Goal: Information Seeking & Learning: Learn about a topic

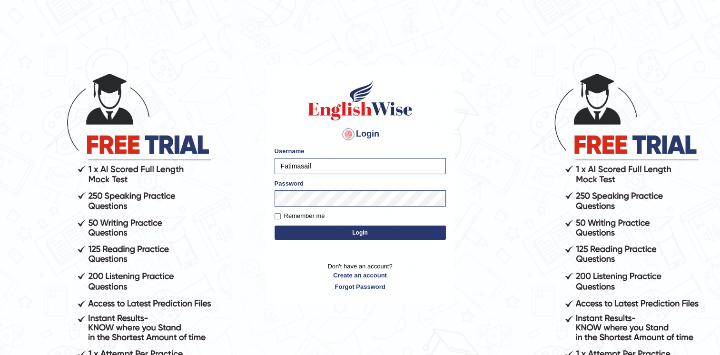
drag, startPoint x: 249, startPoint y: 266, endPoint x: 316, endPoint y: 224, distance: 79.0
click at [316, 224] on body "Login Please fix the following errors: Username [PERSON_NAME] Password Remember…" at bounding box center [360, 213] width 720 height 355
click at [318, 228] on button "Login" at bounding box center [360, 233] width 171 height 14
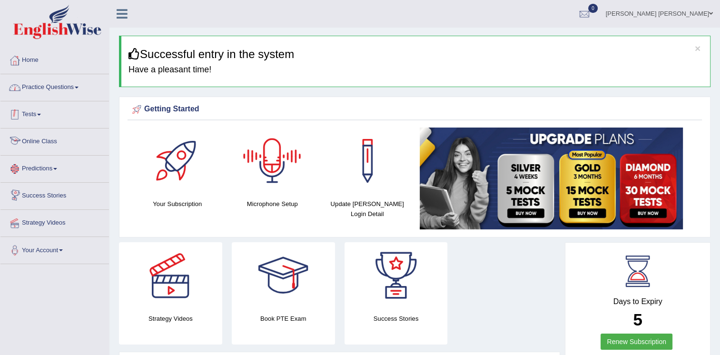
click at [40, 85] on link "Practice Questions" at bounding box center [54, 86] width 109 height 24
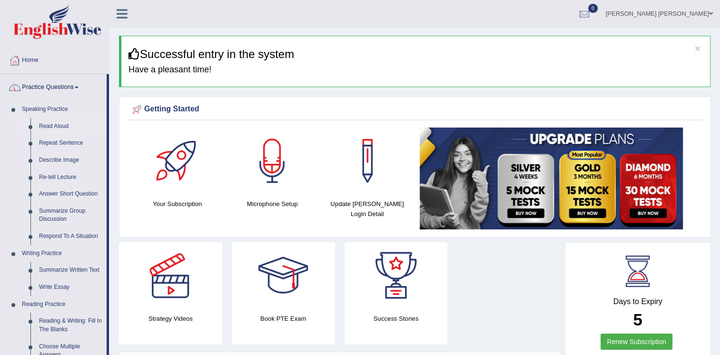
click at [61, 129] on link "Read Aloud" at bounding box center [71, 126] width 72 height 17
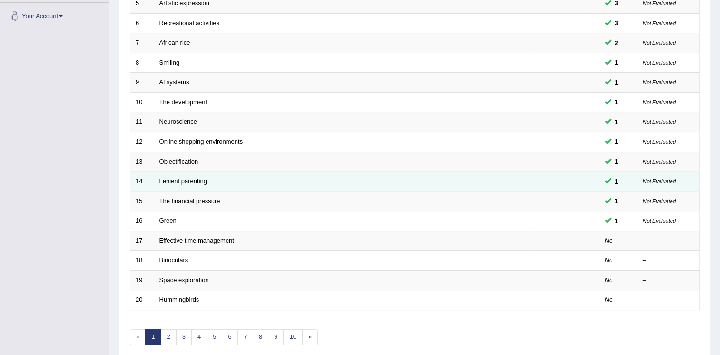
scroll to position [238, 0]
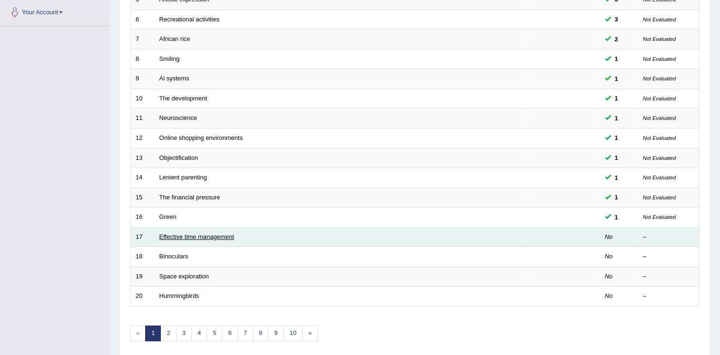
click at [202, 233] on link "Effective time management" at bounding box center [196, 236] width 75 height 7
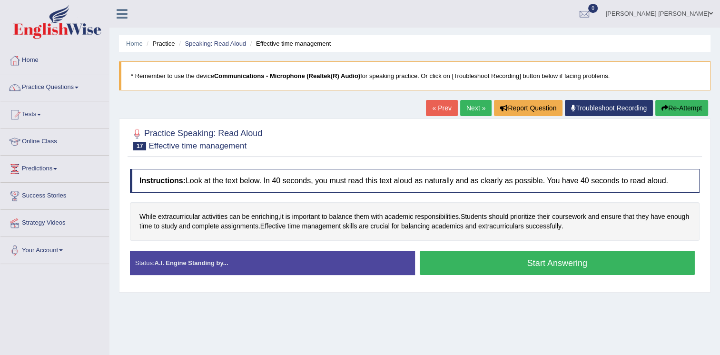
click at [551, 255] on button "Start Answering" at bounding box center [558, 263] width 276 height 24
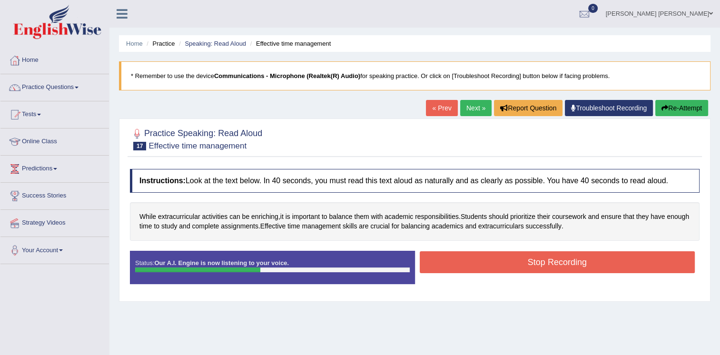
click at [546, 262] on button "Stop Recording" at bounding box center [558, 262] width 276 height 22
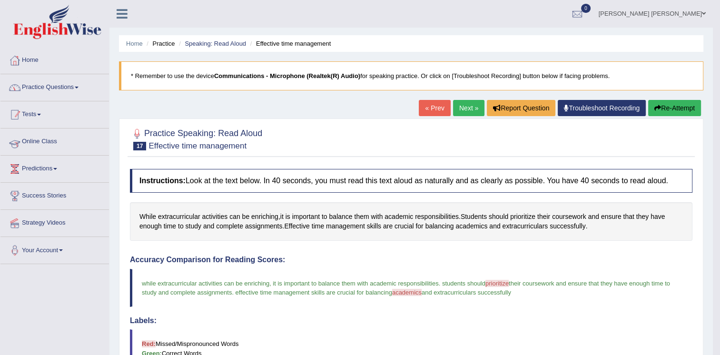
click at [78, 85] on link "Practice Questions" at bounding box center [54, 86] width 109 height 24
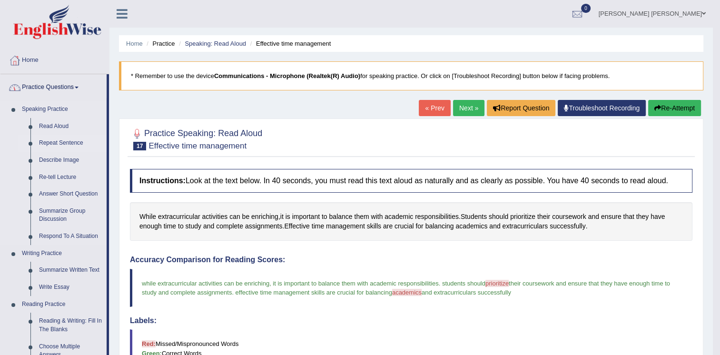
click at [67, 143] on link "Repeat Sentence" at bounding box center [71, 143] width 72 height 17
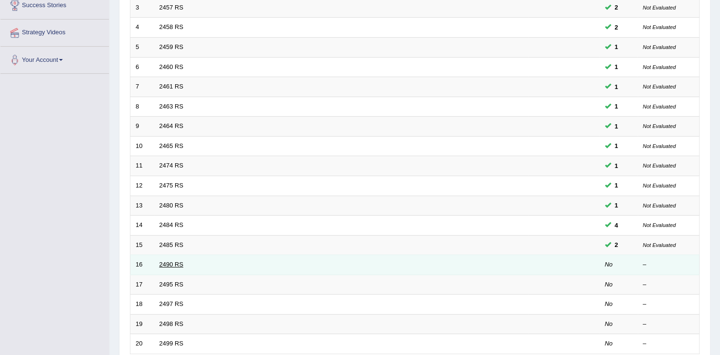
click at [174, 263] on link "2490 RS" at bounding box center [171, 264] width 24 height 7
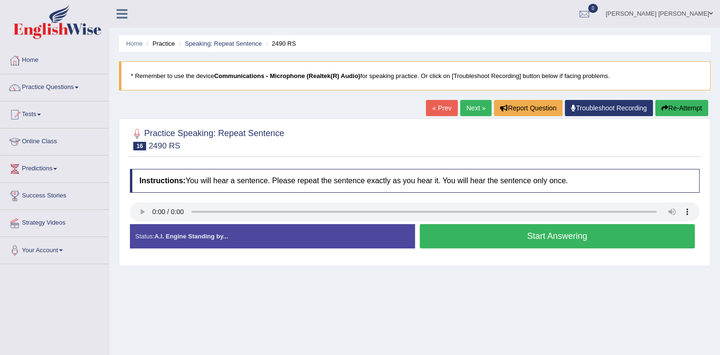
click at [534, 235] on button "Start Answering" at bounding box center [558, 236] width 276 height 24
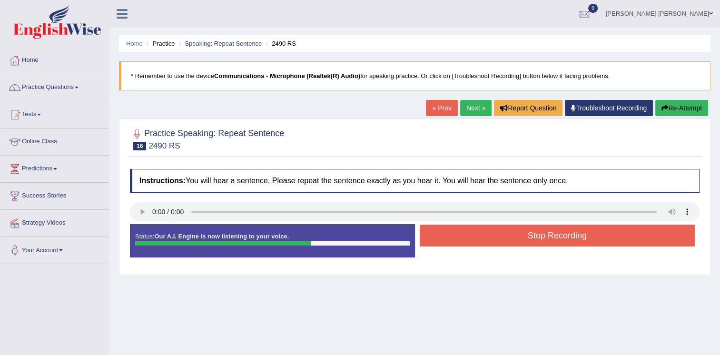
click at [665, 226] on button "Stop Recording" at bounding box center [558, 236] width 276 height 22
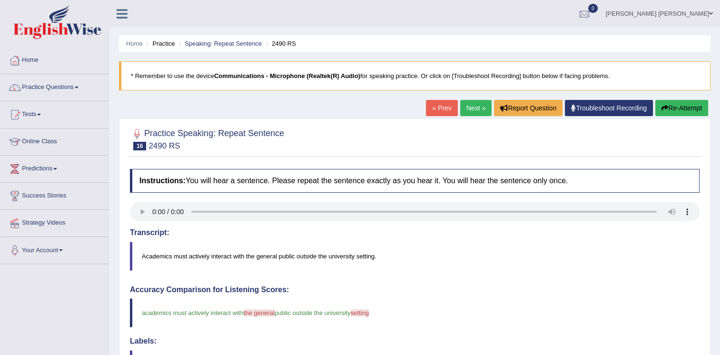
click at [476, 106] on link "Next »" at bounding box center [475, 108] width 31 height 16
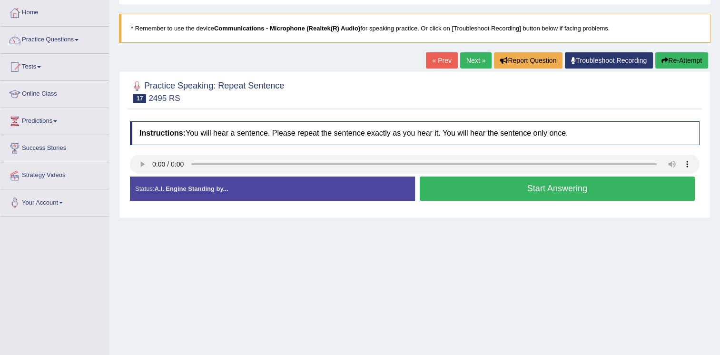
click at [486, 184] on button "Start Answering" at bounding box center [558, 189] width 276 height 24
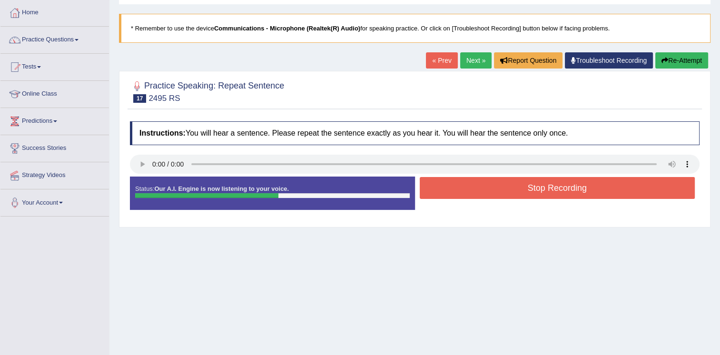
click at [486, 184] on button "Stop Recording" at bounding box center [558, 188] width 276 height 22
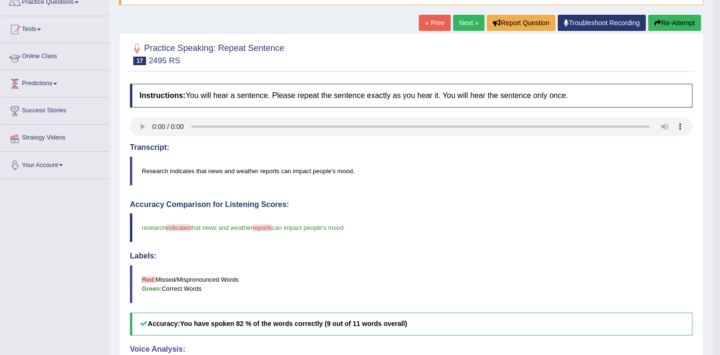
scroll to position [48, 0]
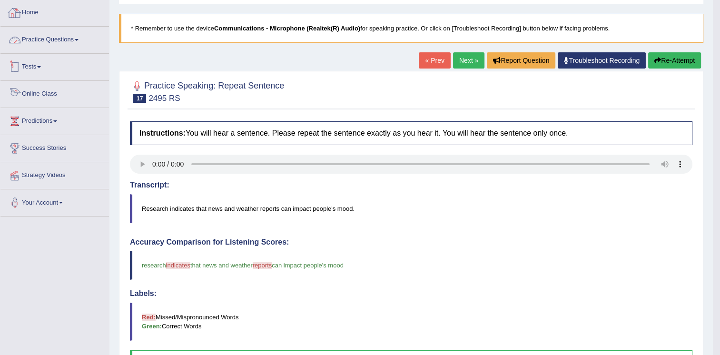
click at [38, 44] on link "Practice Questions" at bounding box center [54, 39] width 109 height 24
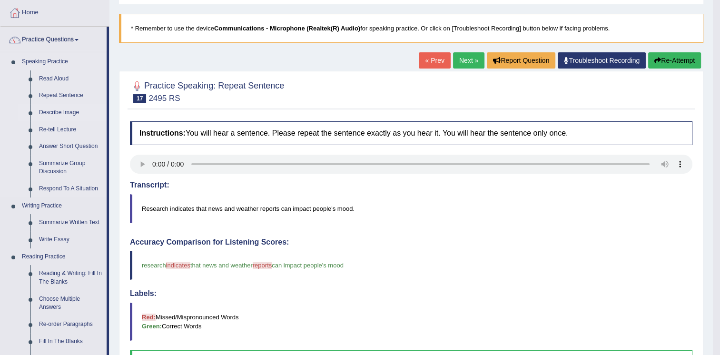
click at [59, 112] on link "Describe Image" at bounding box center [71, 112] width 72 height 17
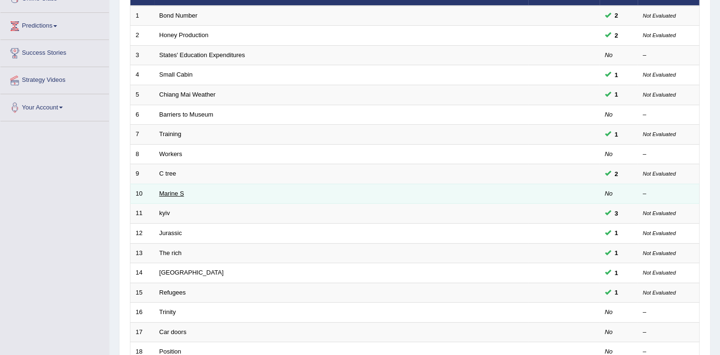
click at [177, 191] on link "Marine S" at bounding box center [171, 193] width 25 height 7
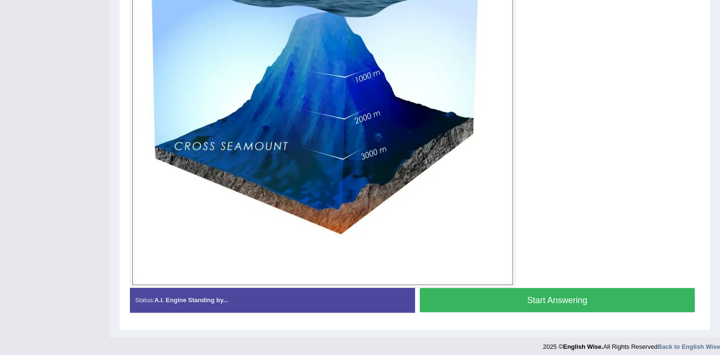
scroll to position [313, 0]
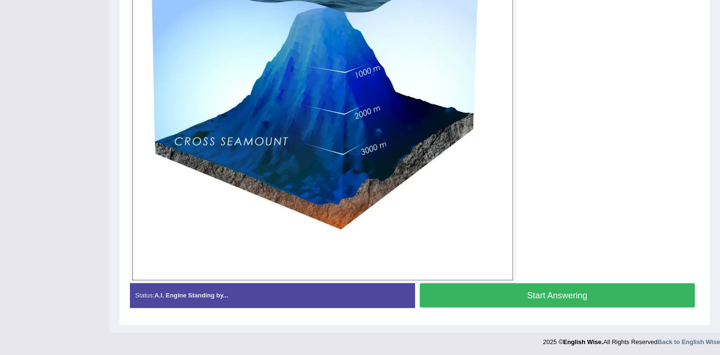
click at [598, 292] on button "Start Answering" at bounding box center [558, 295] width 276 height 24
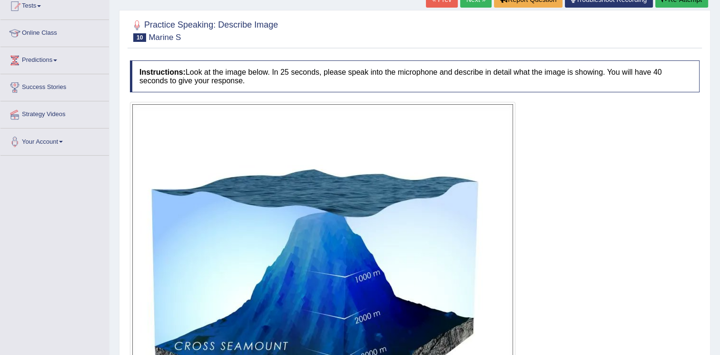
scroll to position [93, 0]
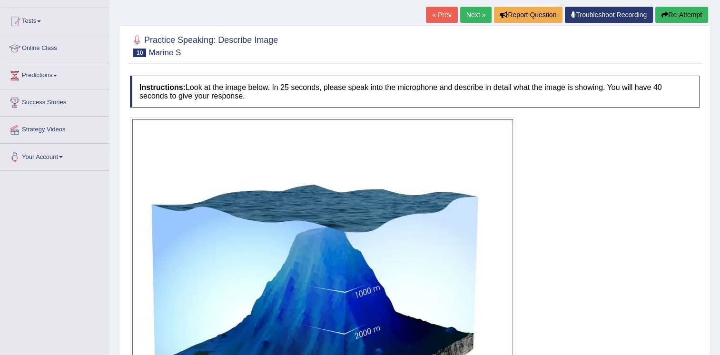
click at [683, 18] on button "Re-Attempt" at bounding box center [681, 15] width 53 height 16
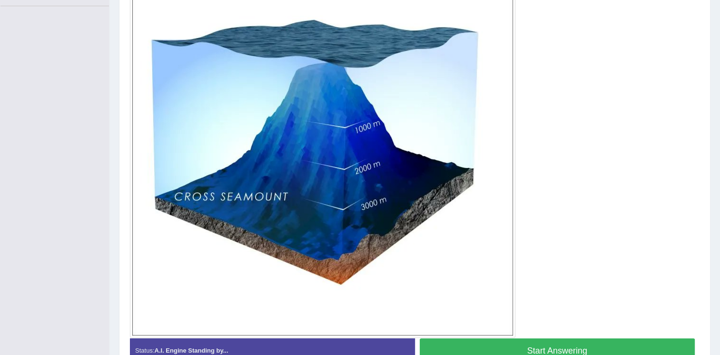
click at [572, 344] on button "Start Answering" at bounding box center [558, 350] width 276 height 24
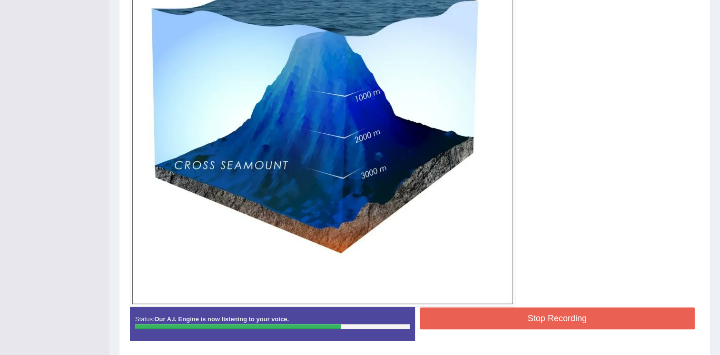
scroll to position [306, 0]
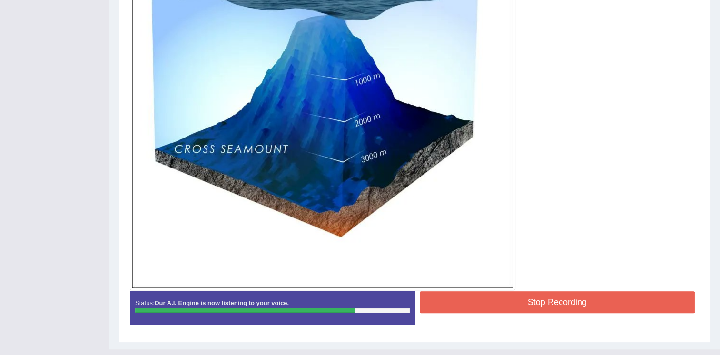
click at [583, 297] on button "Stop Recording" at bounding box center [558, 302] width 276 height 22
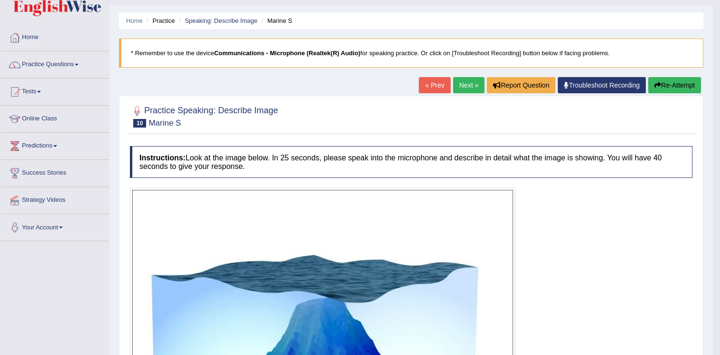
scroll to position [20, 0]
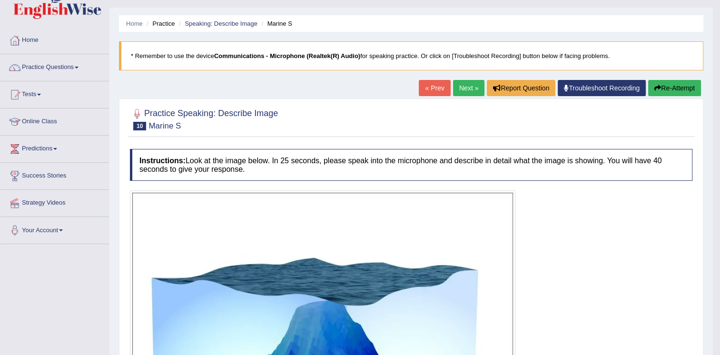
click at [468, 86] on link "Next »" at bounding box center [468, 88] width 31 height 16
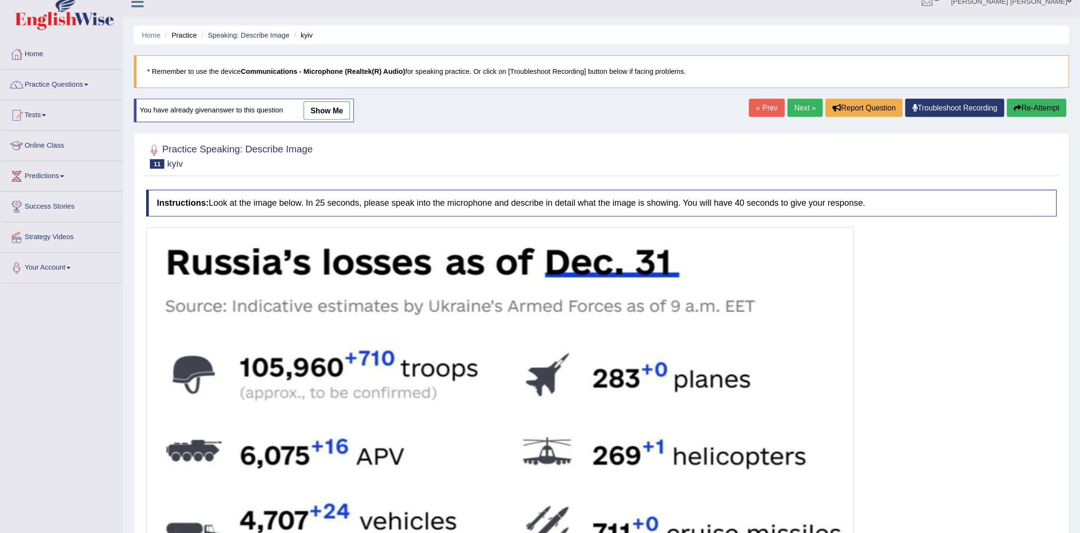
scroll to position [12, 0]
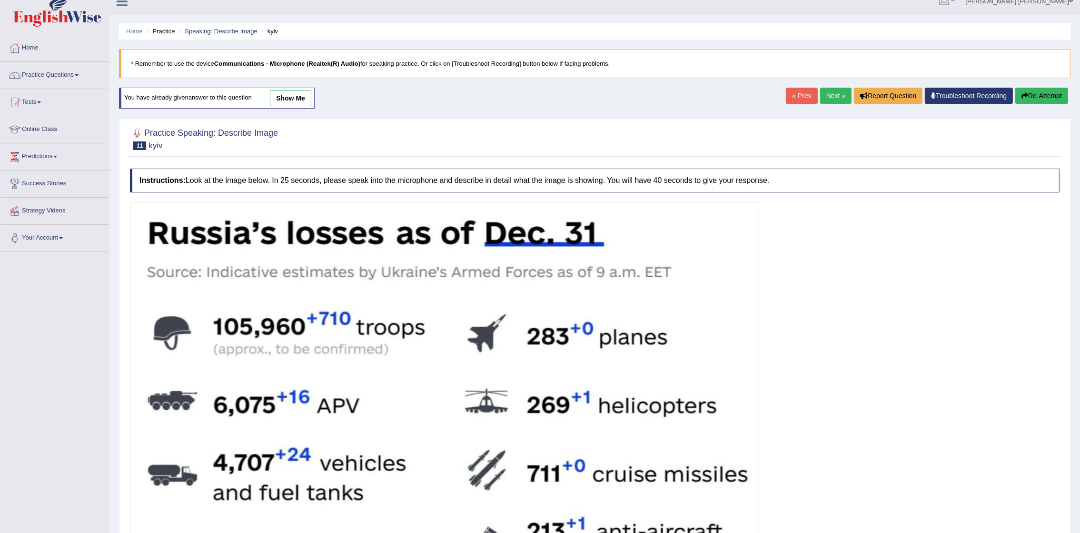
drag, startPoint x: 705, startPoint y: 4, endPoint x: 641, endPoint y: 315, distance: 317.9
click at [641, 315] on img at bounding box center [444, 517] width 625 height 626
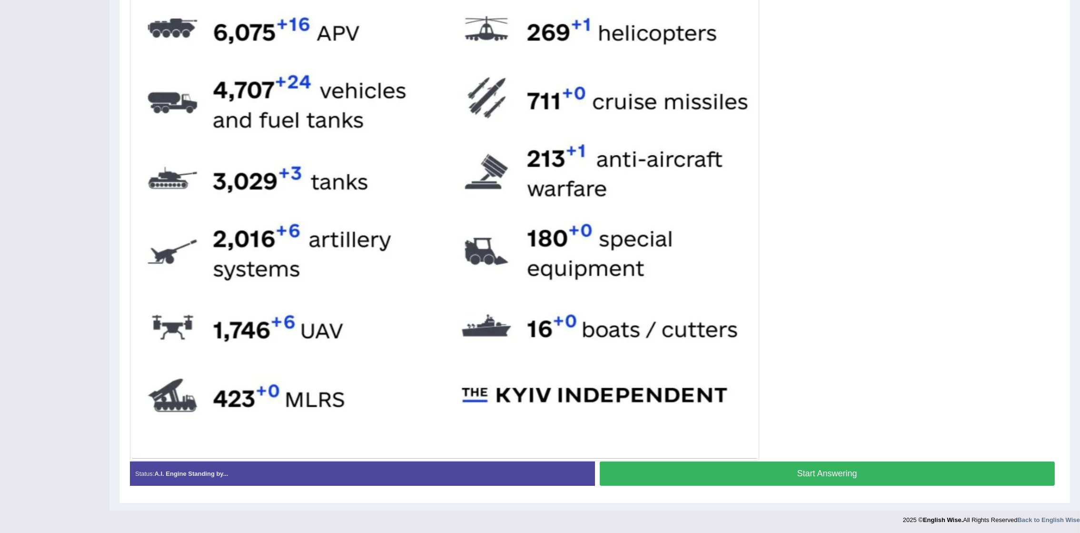
scroll to position [387, 0]
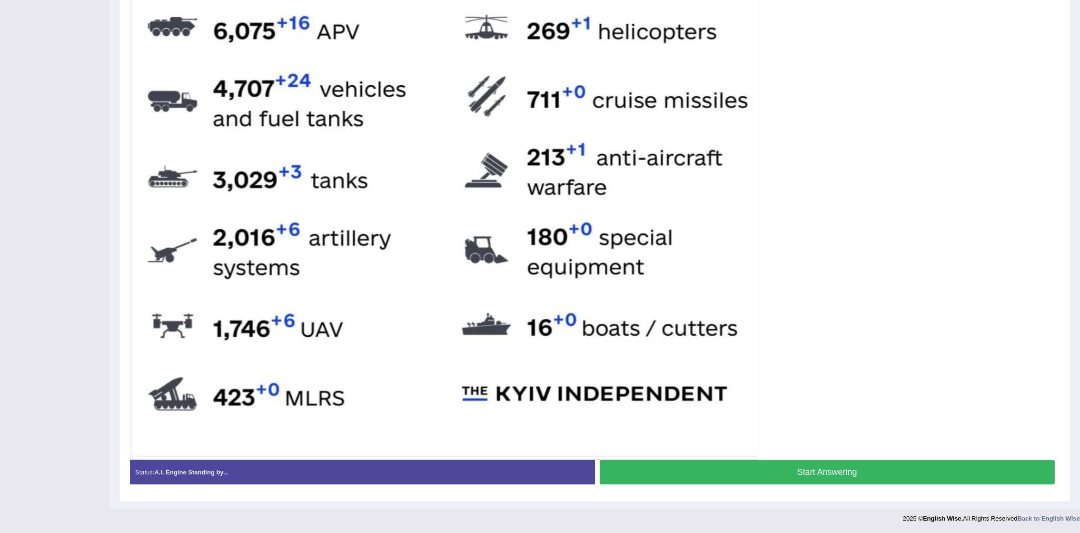
click at [720, 355] on button "Start Answering" at bounding box center [828, 472] width 456 height 24
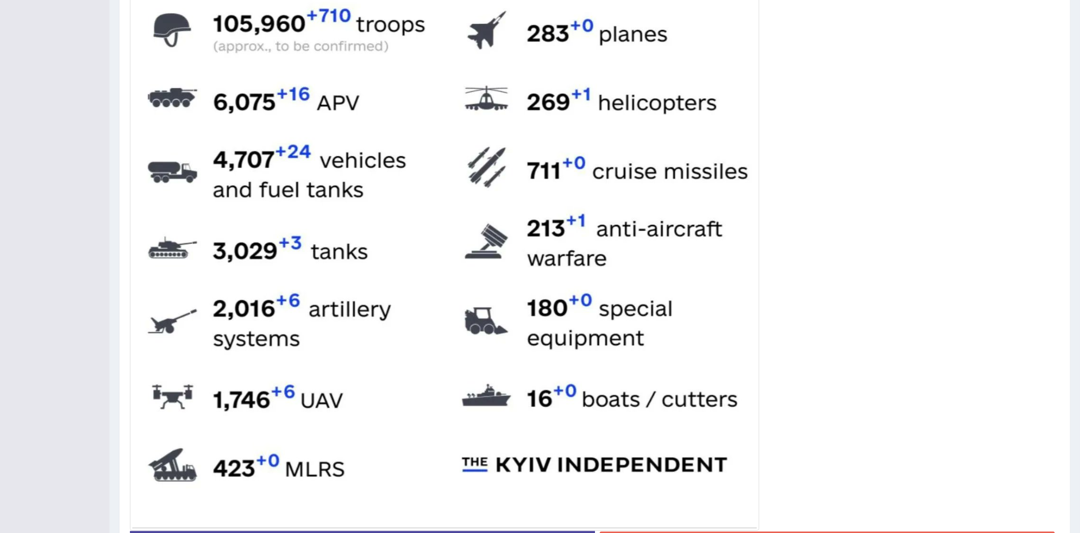
scroll to position [379, 0]
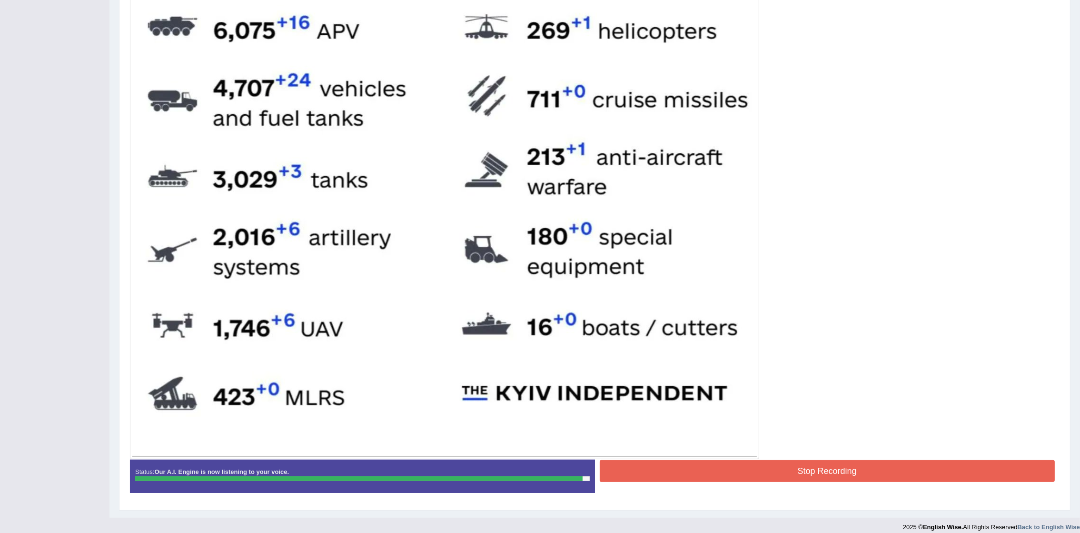
click at [720, 355] on button "Stop Recording" at bounding box center [828, 471] width 456 height 22
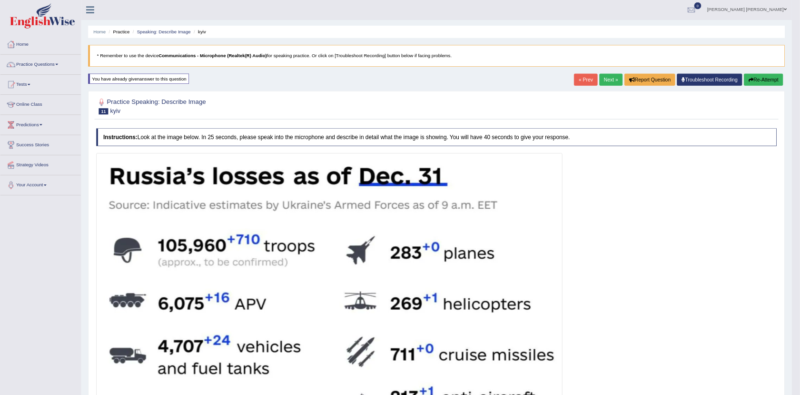
scroll to position [0, 0]
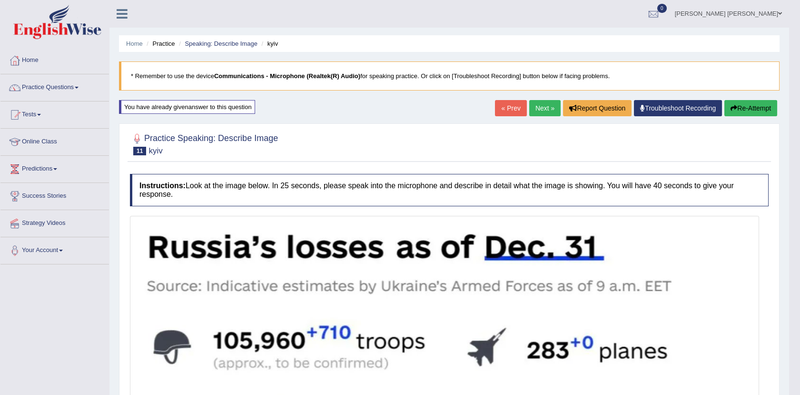
drag, startPoint x: 1066, startPoint y: 0, endPoint x: 72, endPoint y: 87, distance: 997.7
click at [73, 86] on link "Practice Questions" at bounding box center [54, 86] width 109 height 24
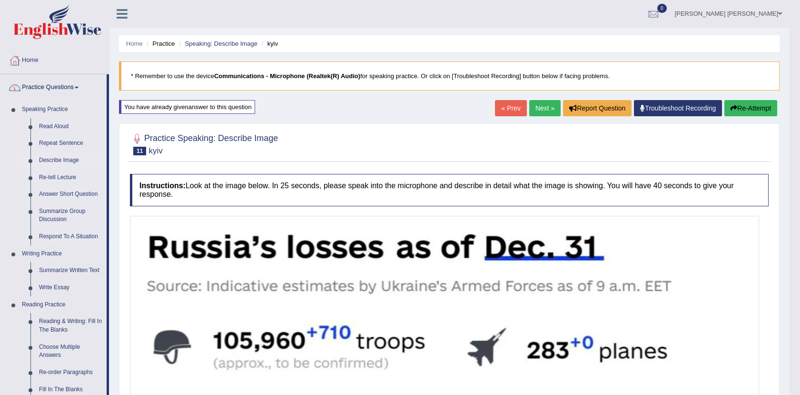
click at [68, 160] on link "Describe Image" at bounding box center [71, 160] width 72 height 17
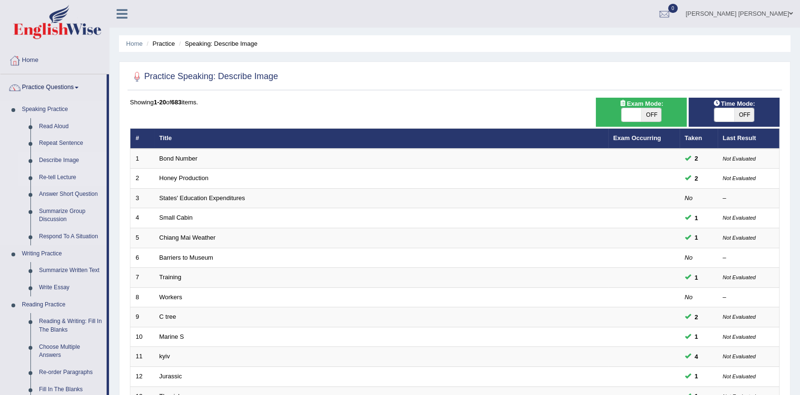
click at [62, 177] on link "Re-tell Lecture" at bounding box center [71, 177] width 72 height 17
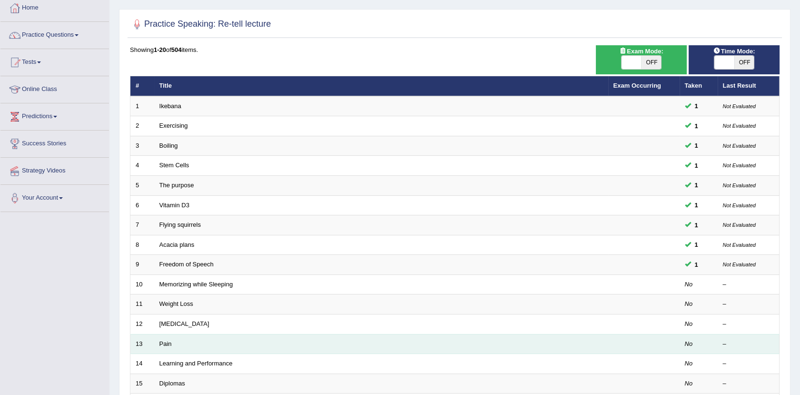
scroll to position [53, 0]
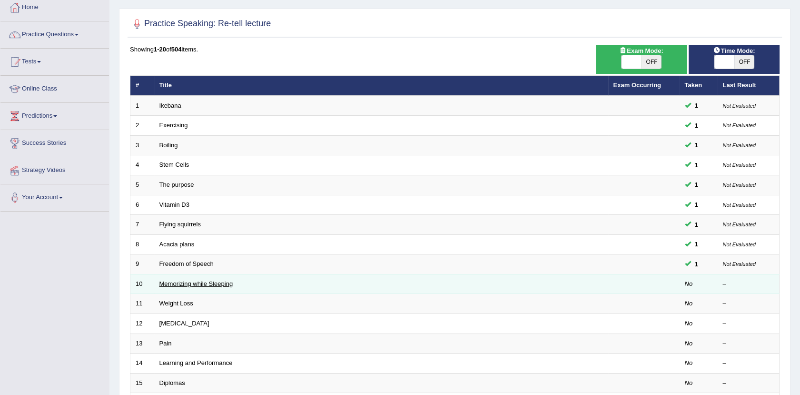
click at [205, 284] on link "Memorizing while Sleeping" at bounding box center [196, 283] width 74 height 7
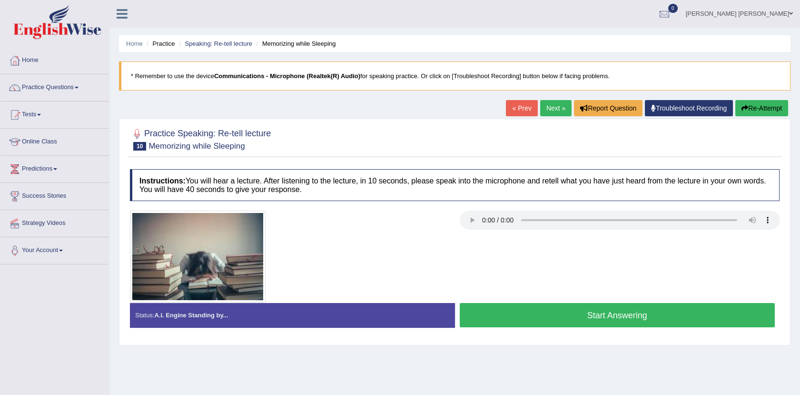
click at [684, 322] on button "Start Answering" at bounding box center [618, 315] width 316 height 24
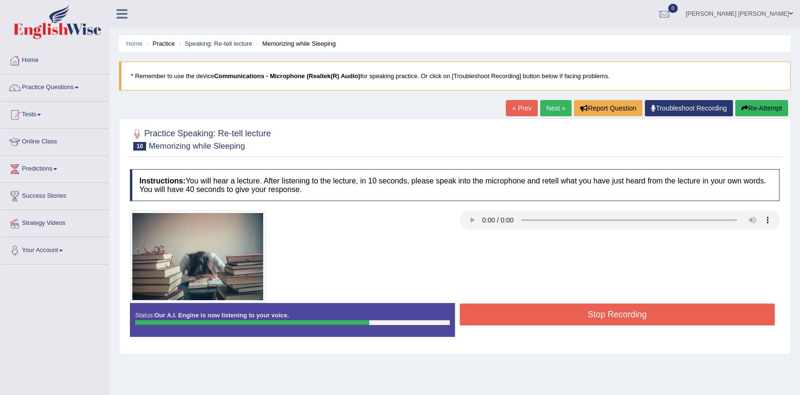
click at [606, 311] on button "Stop Recording" at bounding box center [618, 314] width 316 height 22
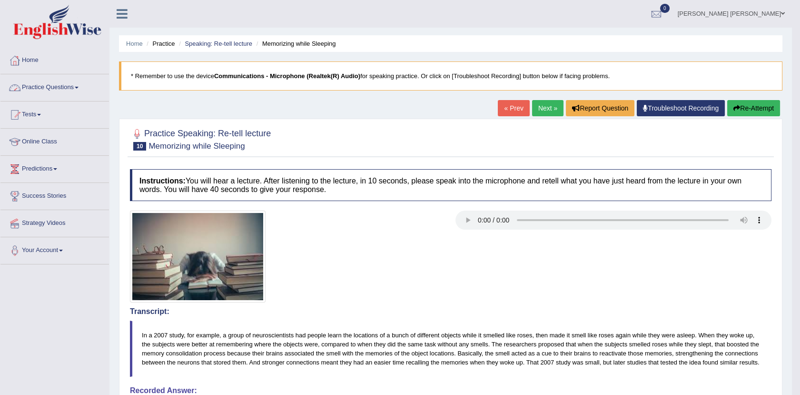
click at [77, 90] on link "Practice Questions" at bounding box center [54, 86] width 109 height 24
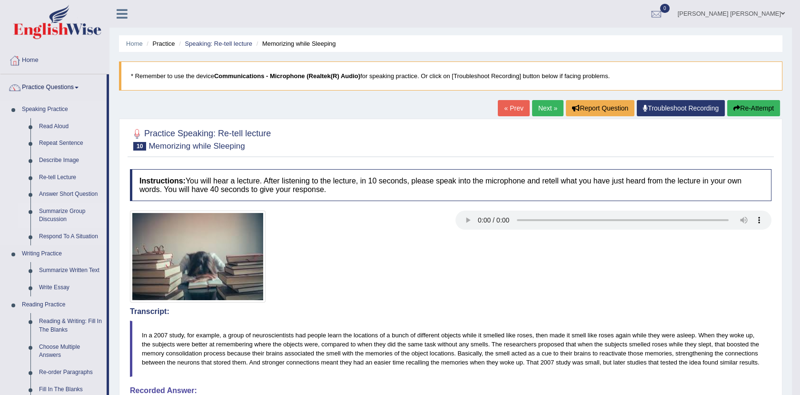
click at [60, 218] on link "Summarize Group Discussion" at bounding box center [71, 215] width 72 height 25
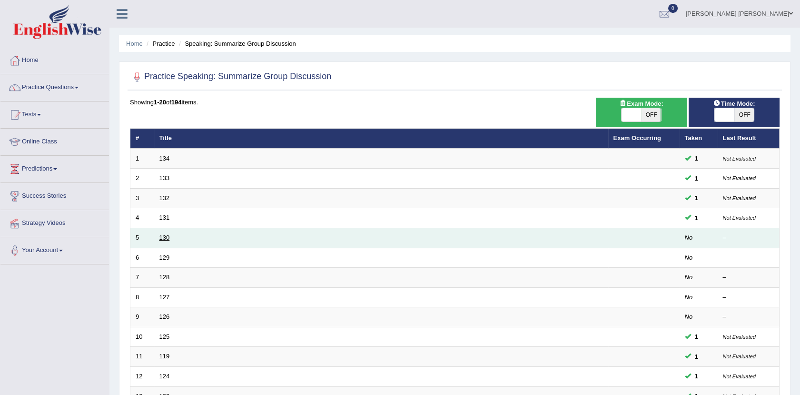
click at [168, 236] on link "130" at bounding box center [164, 237] width 10 height 7
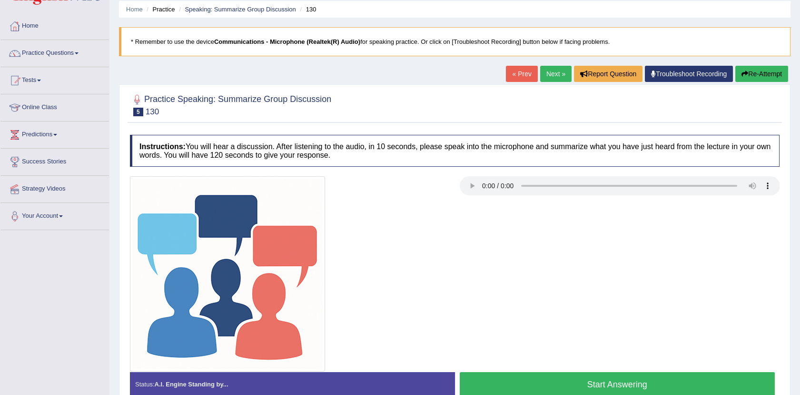
scroll to position [53, 0]
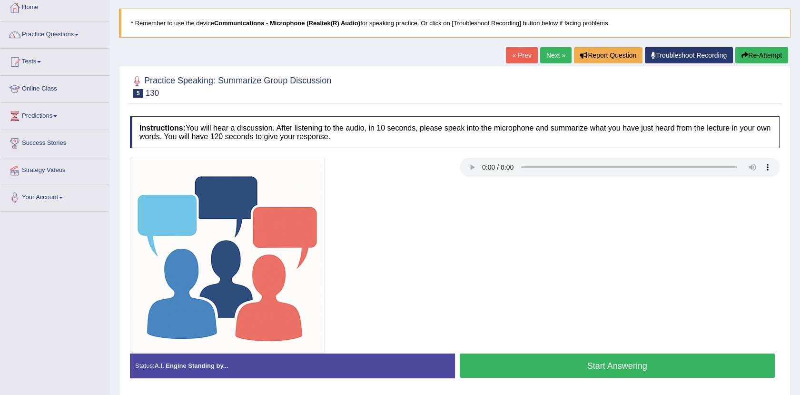
click at [652, 361] on button "Start Answering" at bounding box center [618, 365] width 316 height 24
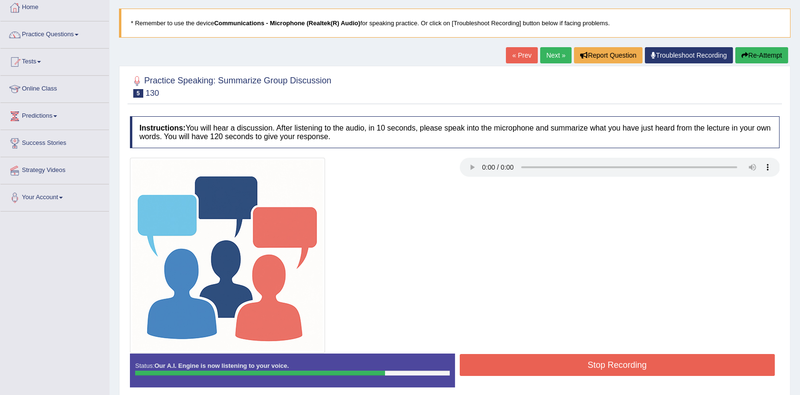
click at [657, 371] on button "Stop Recording" at bounding box center [618, 365] width 316 height 22
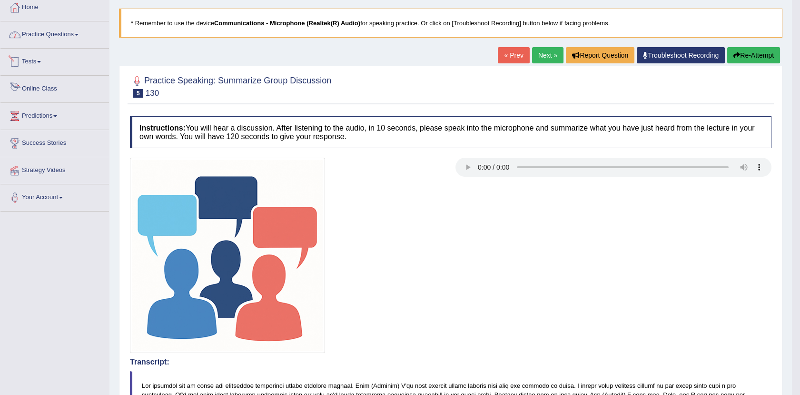
click at [65, 37] on link "Practice Questions" at bounding box center [54, 33] width 109 height 24
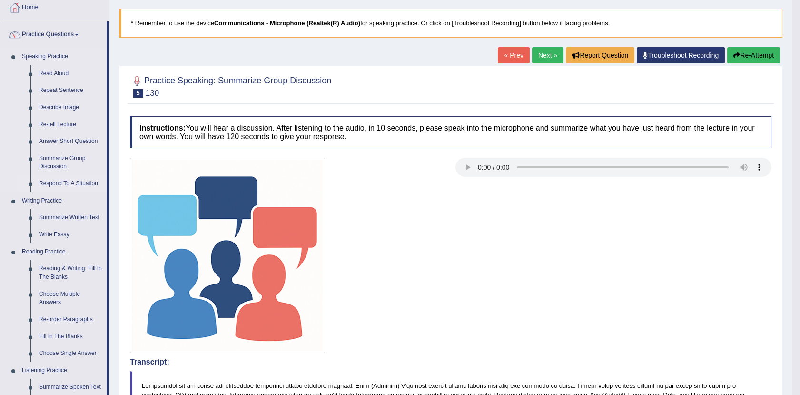
click at [65, 181] on link "Respond To A Situation" at bounding box center [71, 183] width 72 height 17
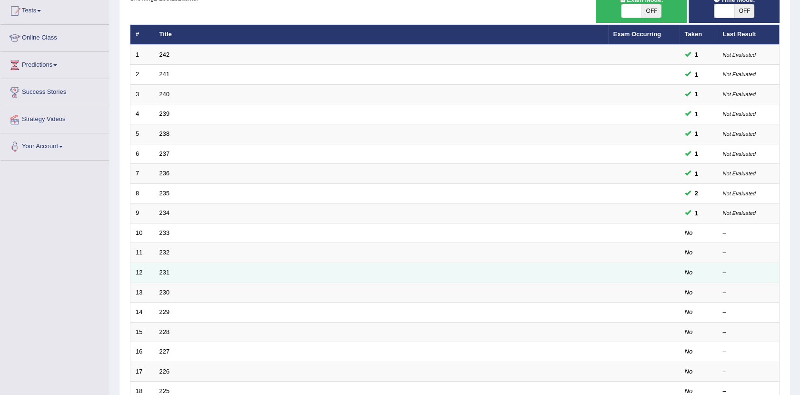
scroll to position [106, 0]
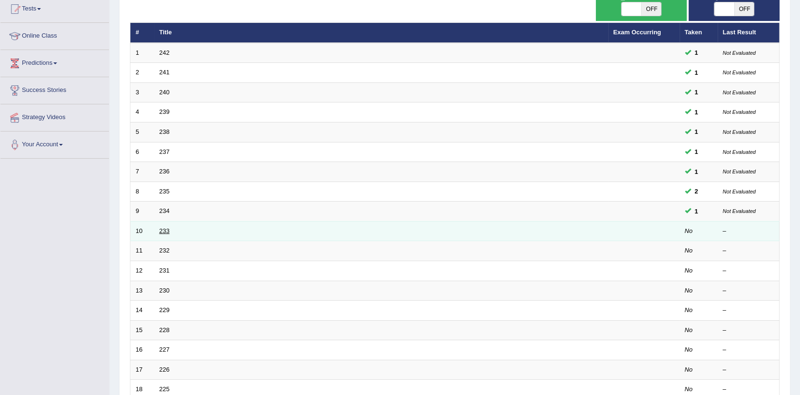
click at [164, 228] on link "233" at bounding box center [164, 230] width 10 height 7
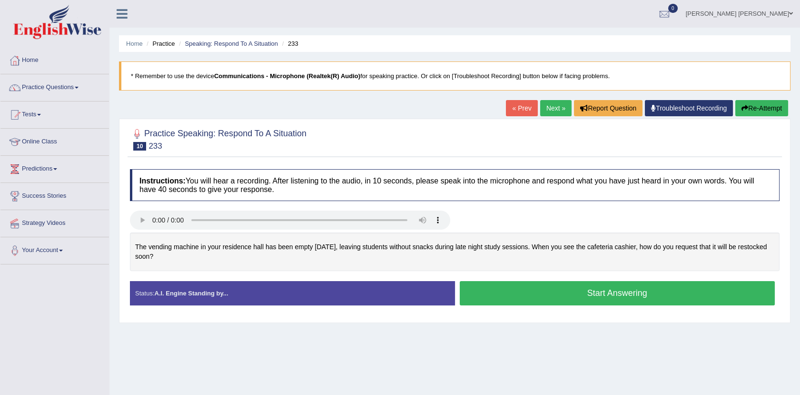
click at [543, 295] on button "Start Answering" at bounding box center [618, 293] width 316 height 24
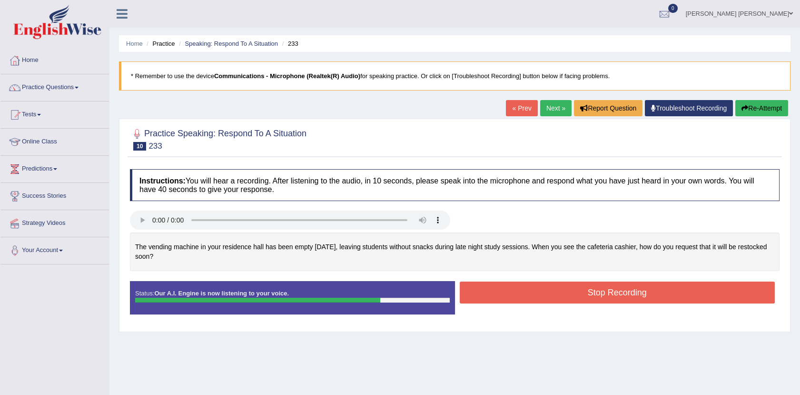
click at [537, 293] on button "Stop Recording" at bounding box center [618, 292] width 316 height 22
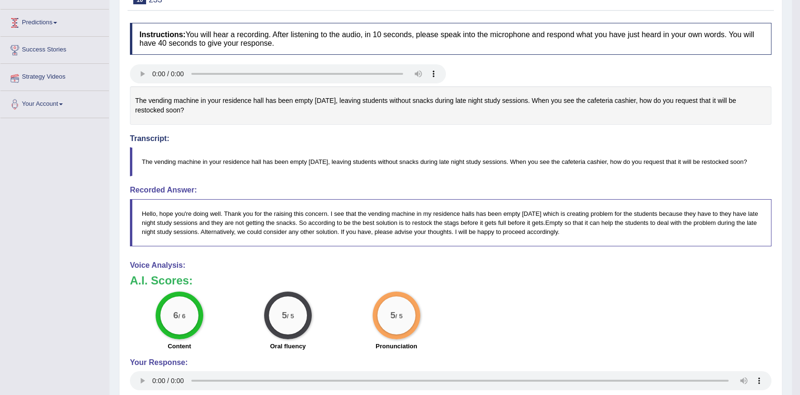
scroll to position [40, 0]
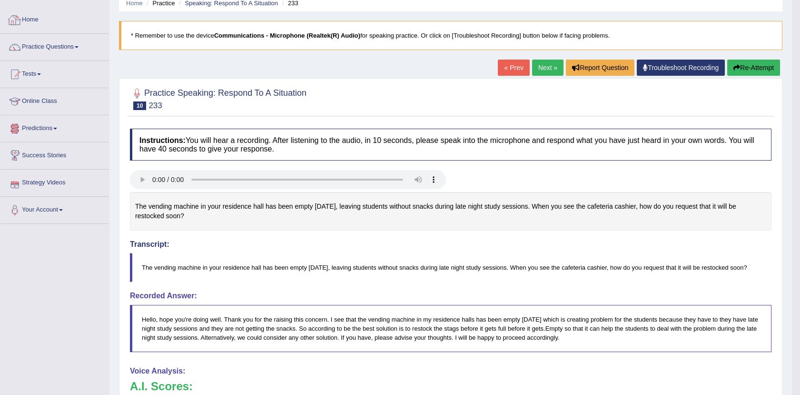
click at [18, 24] on div at bounding box center [15, 20] width 14 height 14
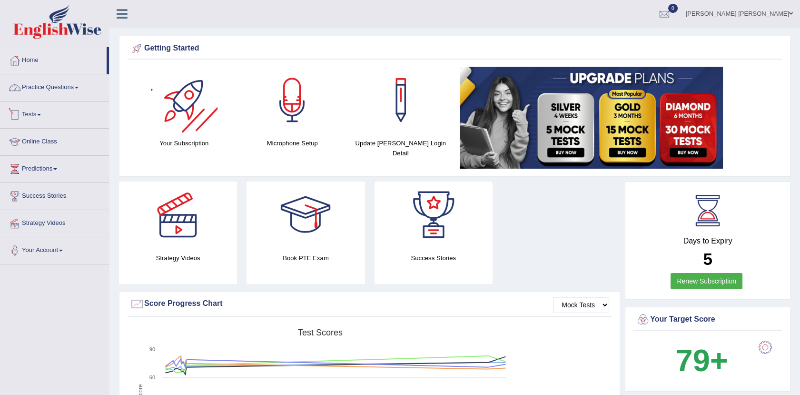
click at [73, 88] on link "Practice Questions" at bounding box center [54, 86] width 109 height 24
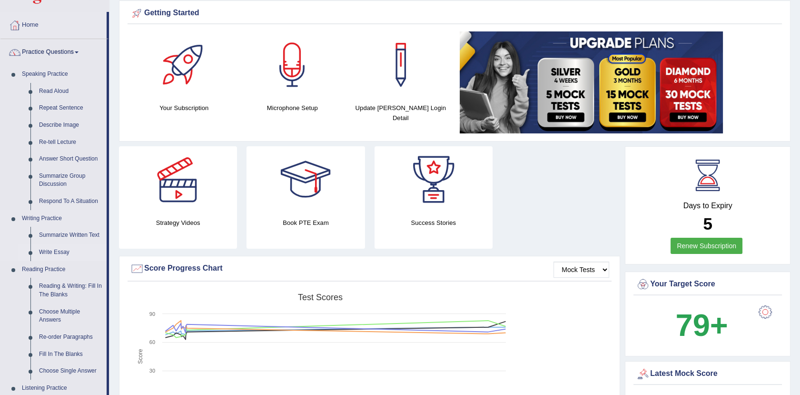
scroll to position [106, 0]
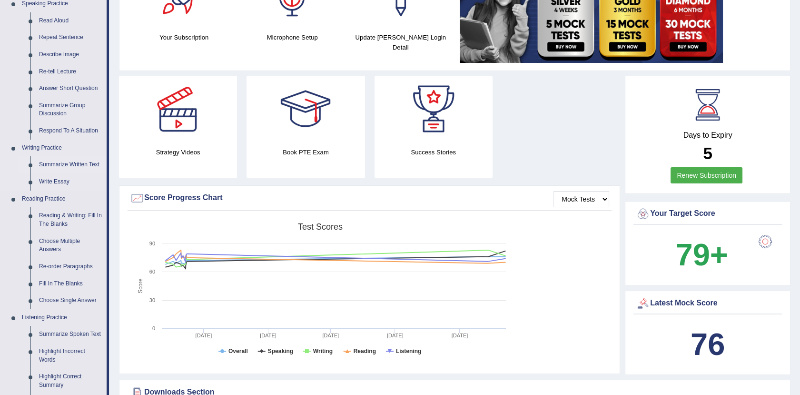
click at [89, 167] on link "Summarize Written Text" at bounding box center [71, 164] width 72 height 17
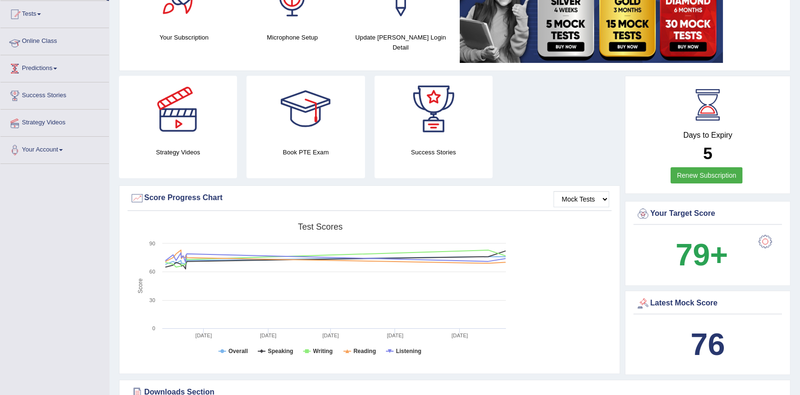
scroll to position [124, 0]
